Goal: Task Accomplishment & Management: Manage account settings

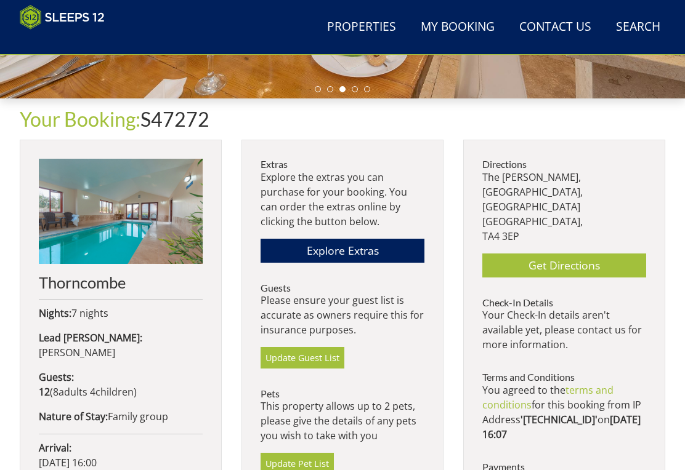
scroll to position [382, 0]
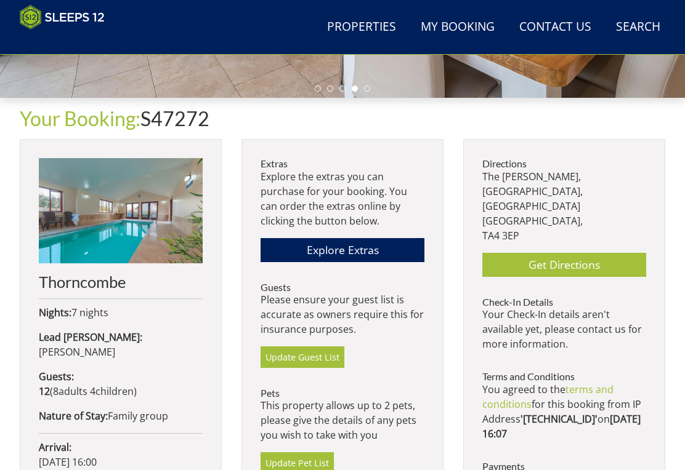
click at [316, 458] on link "Update Pet List" at bounding box center [296, 462] width 73 height 21
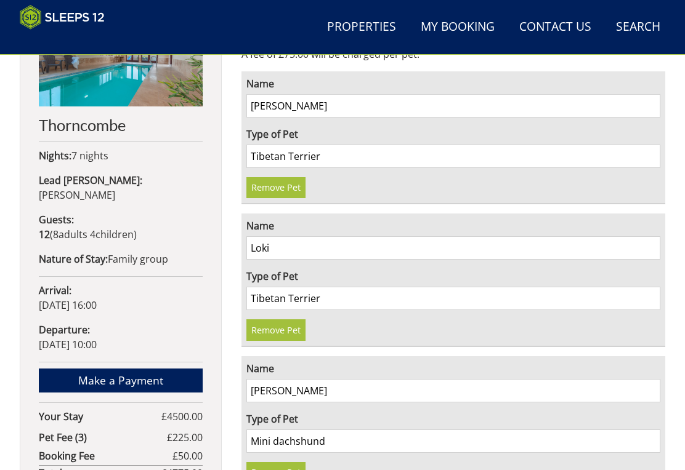
scroll to position [539, 0]
click at [287, 183] on link "Remove Pet" at bounding box center [275, 187] width 59 height 21
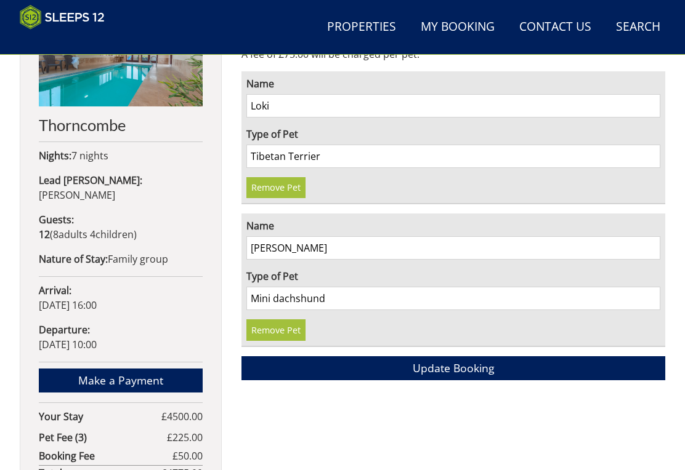
click at [494, 361] on button "Update Booking" at bounding box center [453, 368] width 424 height 24
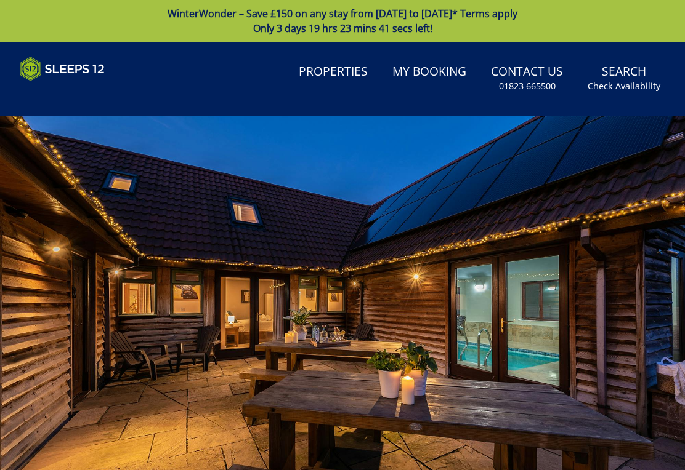
click at [432, 78] on link "My Booking" at bounding box center [429, 72] width 84 height 28
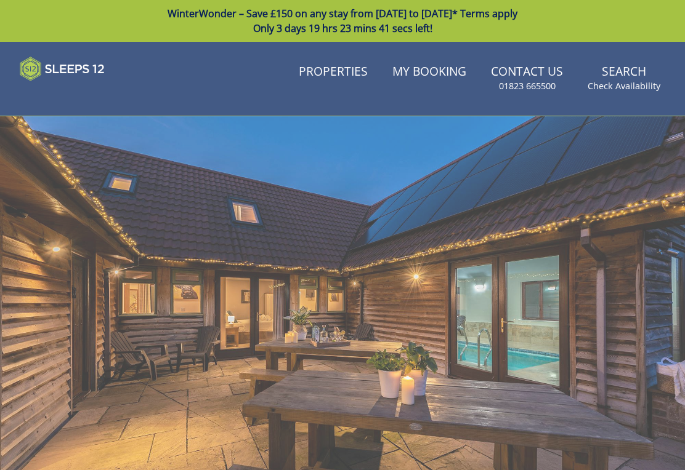
scroll to position [19, 0]
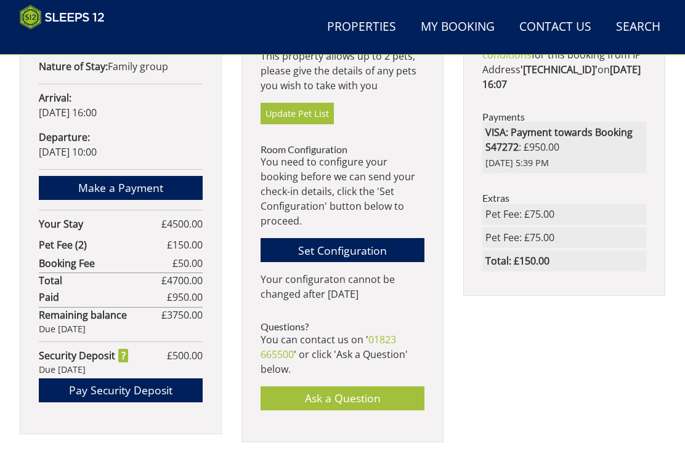
scroll to position [733, 0]
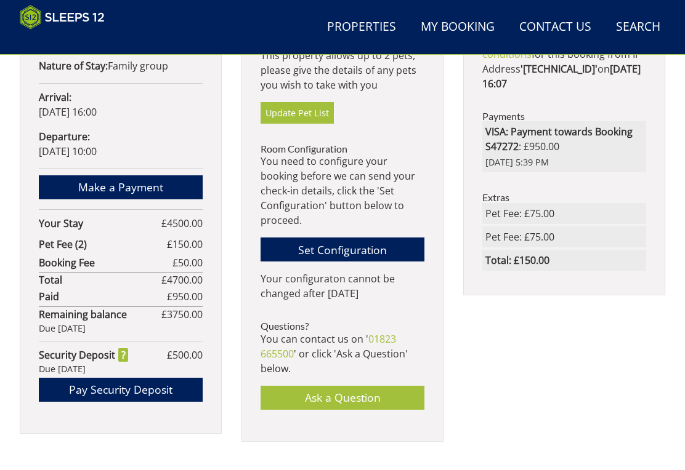
click at [390, 249] on link "Set Configuration" at bounding box center [342, 250] width 164 height 24
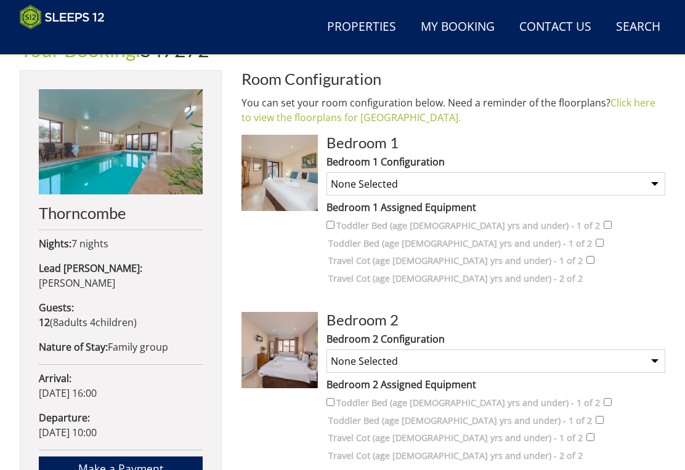
scroll to position [451, 0]
click at [307, 118] on link "Click here to view the floorplans for [GEOGRAPHIC_DATA]." at bounding box center [448, 110] width 414 height 28
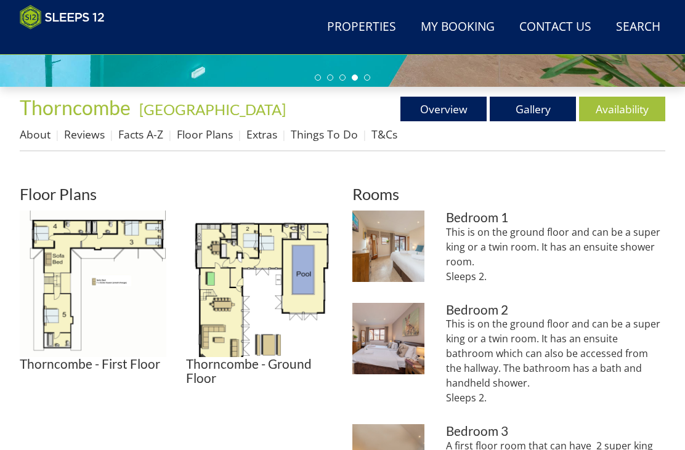
scroll to position [393, 0]
click at [502, 220] on h3 "Bedroom 1" at bounding box center [555, 218] width 219 height 14
click at [494, 220] on h3 "Bedroom 1" at bounding box center [555, 218] width 219 height 14
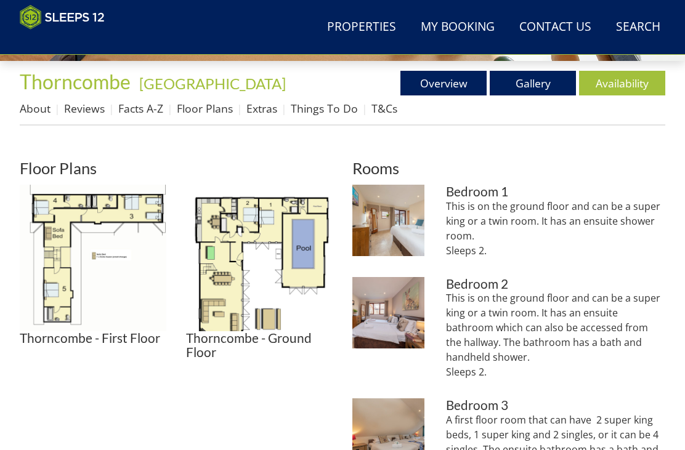
scroll to position [418, 0]
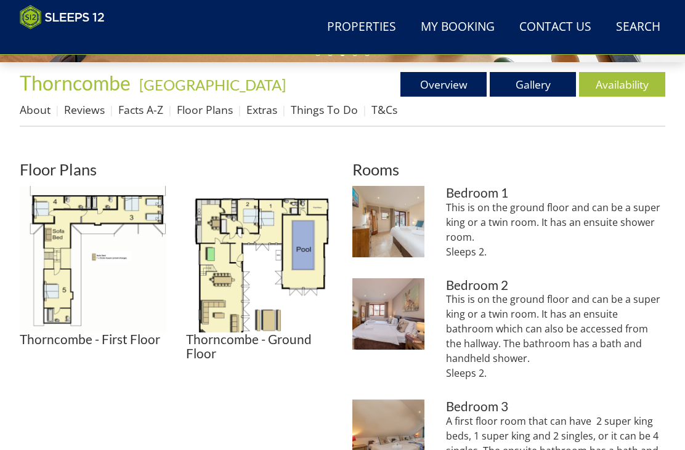
click at [553, 88] on link "Gallery" at bounding box center [532, 84] width 86 height 25
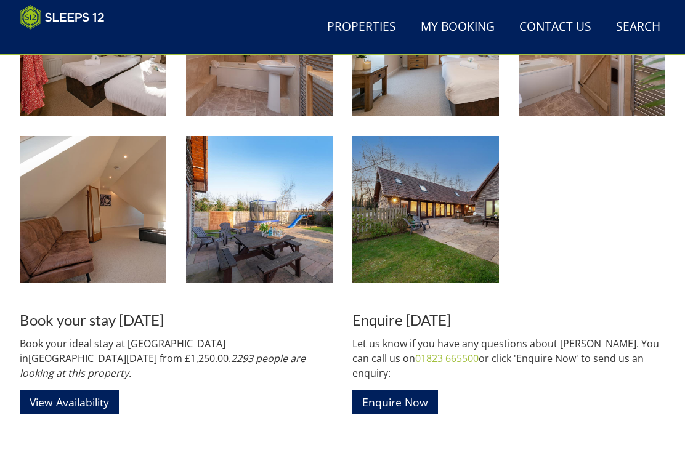
scroll to position [1418, 0]
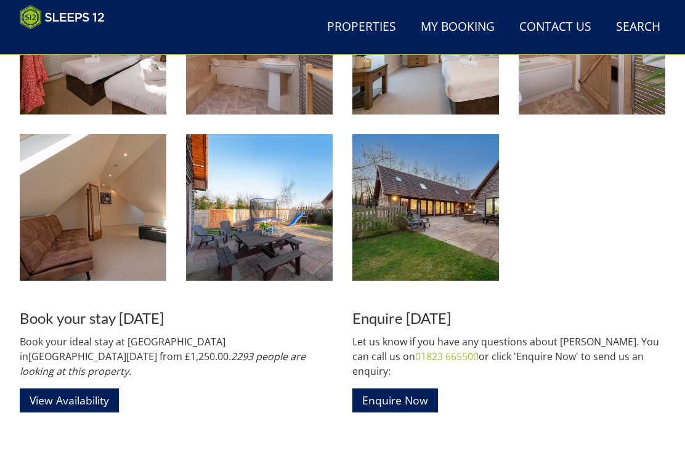
click at [291, 230] on img at bounding box center [259, 207] width 147 height 147
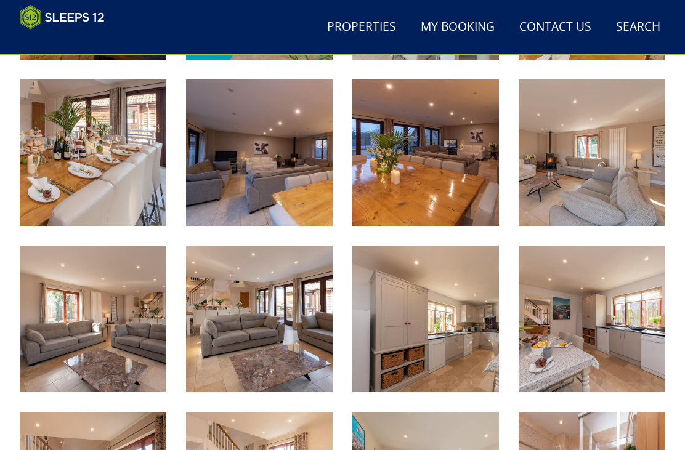
scroll to position [641, 0]
click at [89, 9] on img at bounding box center [62, 17] width 85 height 25
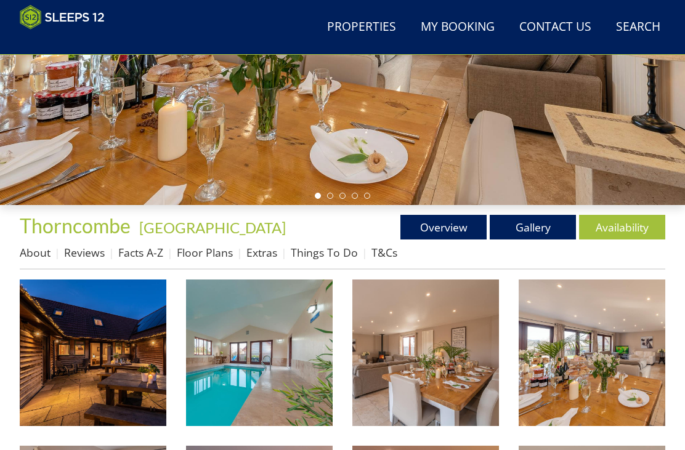
scroll to position [276, 0]
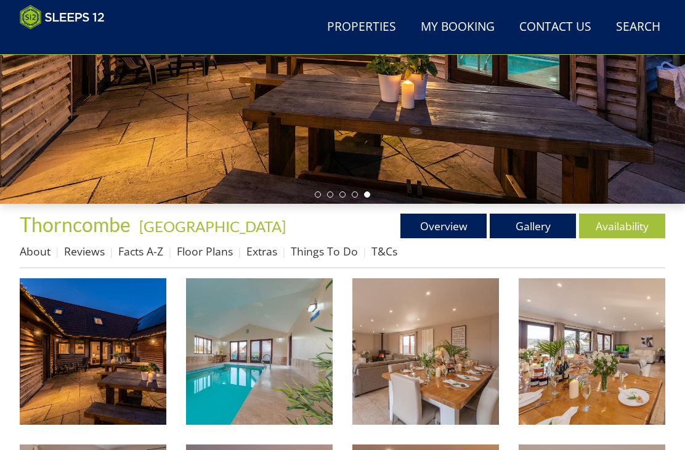
click at [129, 227] on link "Thorncombe" at bounding box center [77, 224] width 114 height 24
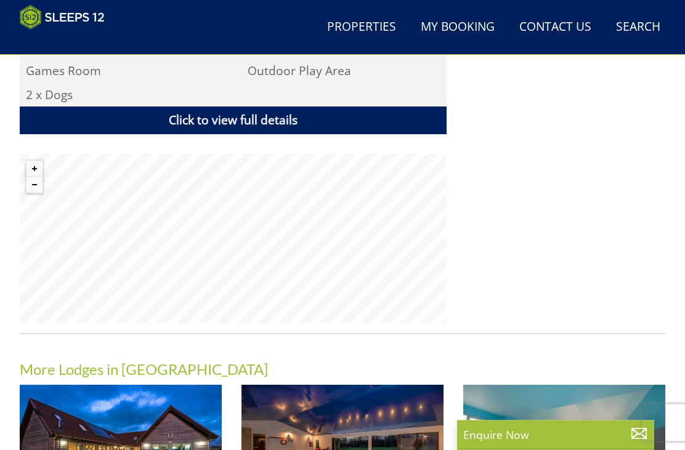
scroll to position [800, 0]
click at [40, 177] on button "Zoom out" at bounding box center [34, 185] width 16 height 16
click at [42, 177] on button "Zoom out" at bounding box center [34, 185] width 16 height 16
click at [41, 177] on button "Zoom out" at bounding box center [34, 185] width 16 height 16
click at [42, 177] on button "Zoom out" at bounding box center [34, 185] width 16 height 16
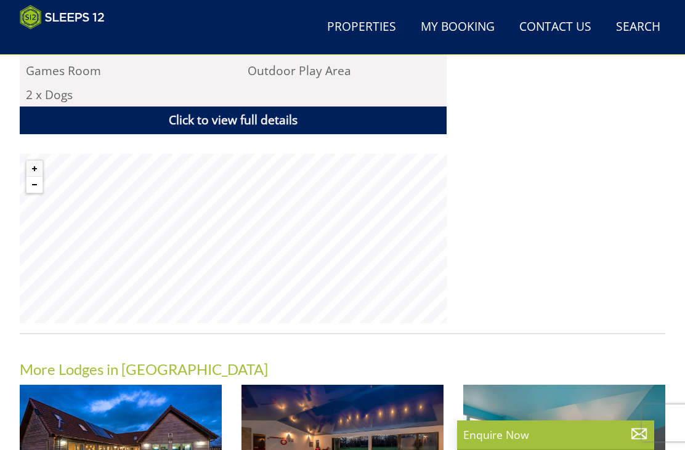
click at [42, 177] on button "Zoom out" at bounding box center [34, 185] width 16 height 16
click at [40, 177] on button "Zoom out" at bounding box center [34, 185] width 16 height 16
click at [42, 177] on button "Zoom out" at bounding box center [34, 185] width 16 height 16
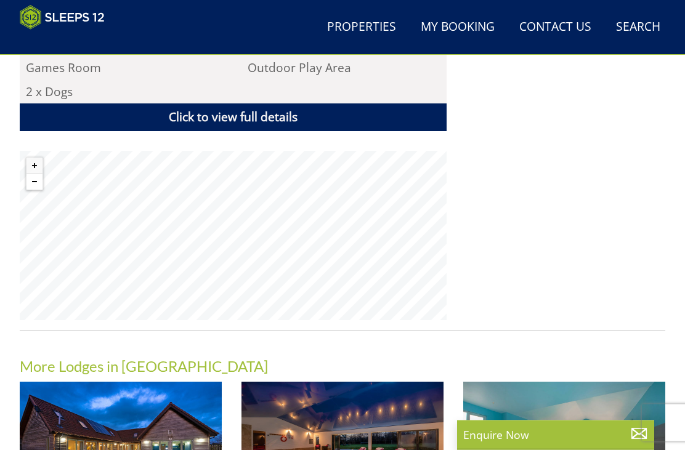
scroll to position [803, 0]
click at [42, 174] on button "Zoom out" at bounding box center [34, 182] width 16 height 16
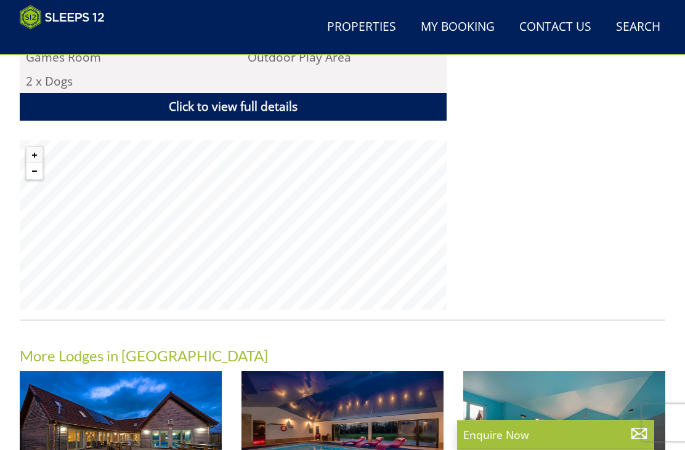
scroll to position [805, 0]
